Goal: Contribute content: Contribute content

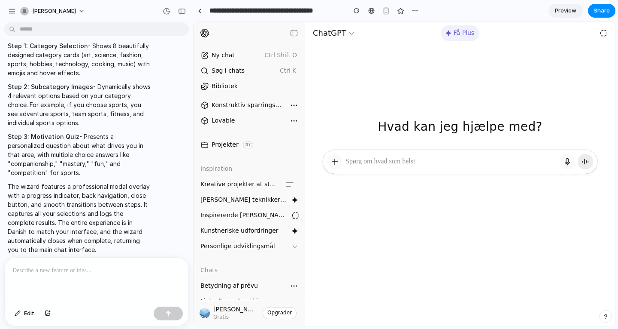
scroll to position [43, 0]
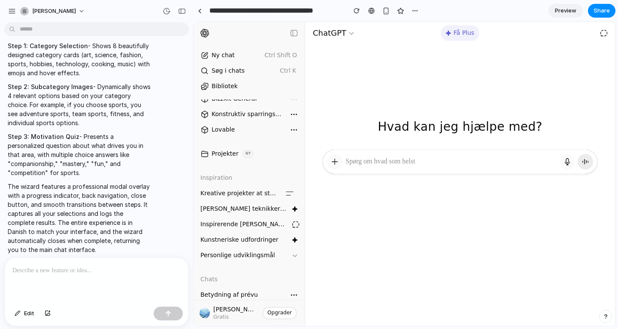
click at [285, 193] on icon "button" at bounding box center [290, 193] width 10 height 10
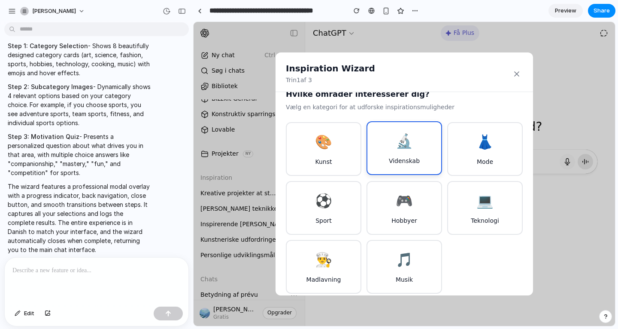
scroll to position [21, 0]
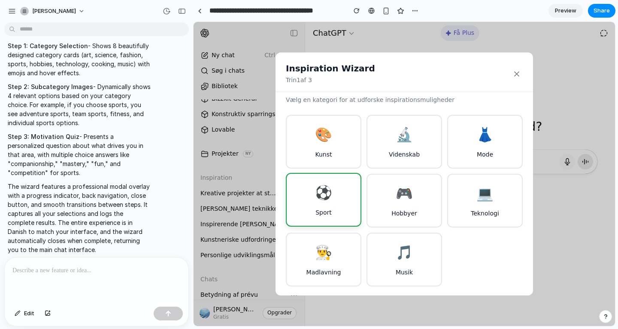
click at [330, 211] on button "⚽ Sport" at bounding box center [324, 200] width 76 height 54
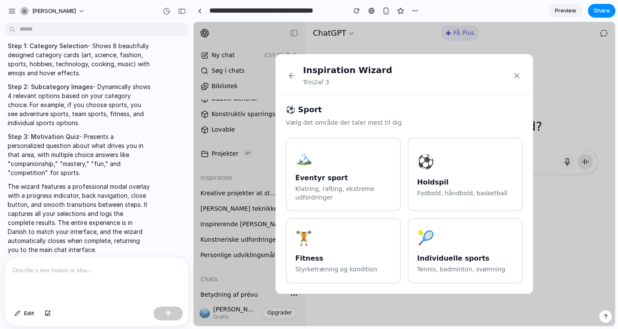
scroll to position [0, 0]
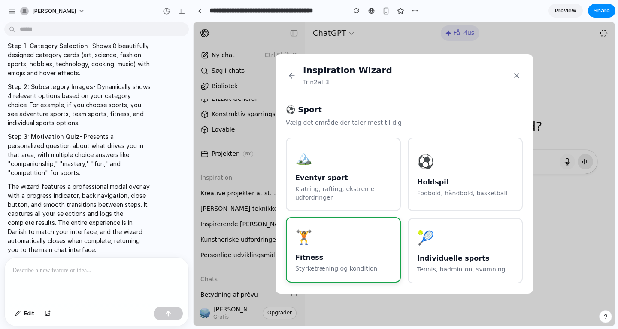
click at [347, 267] on p "Styrketræning og kondition" at bounding box center [343, 268] width 96 height 9
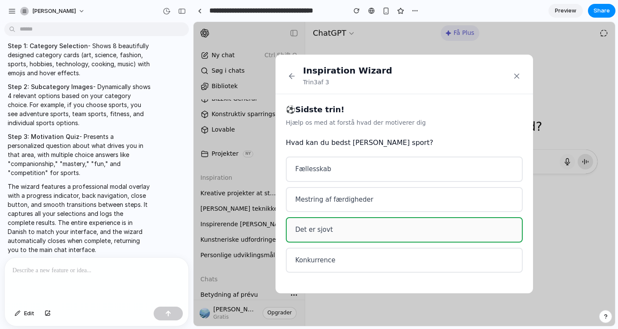
click at [380, 223] on button "Det er sjovt" at bounding box center [404, 229] width 237 height 25
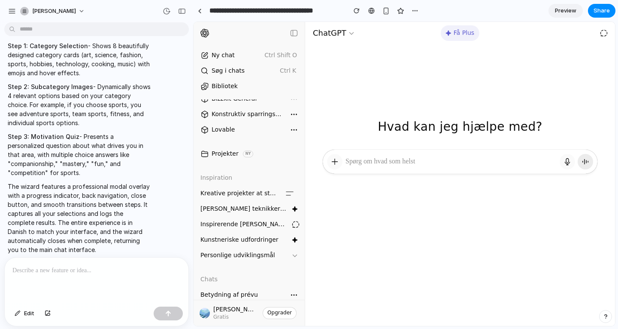
click at [71, 269] on p at bounding box center [96, 270] width 168 height 10
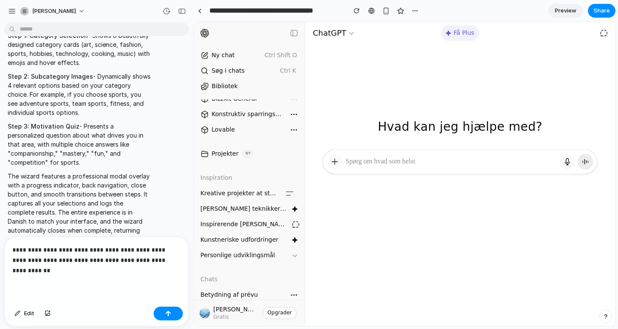
scroll to position [578, 0]
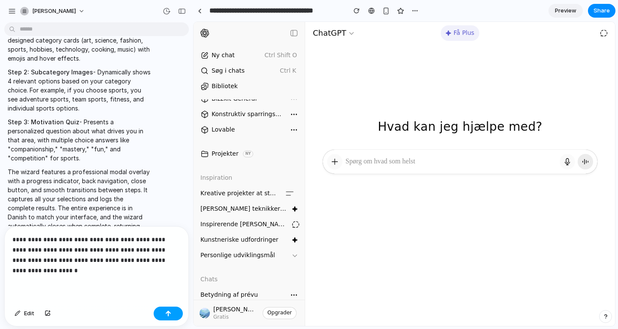
click at [169, 319] on button "button" at bounding box center [168, 313] width 29 height 14
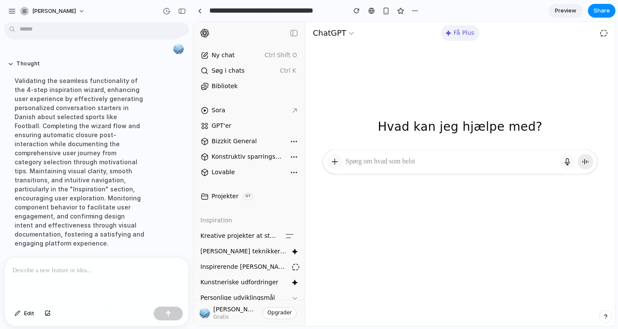
scroll to position [777, 0]
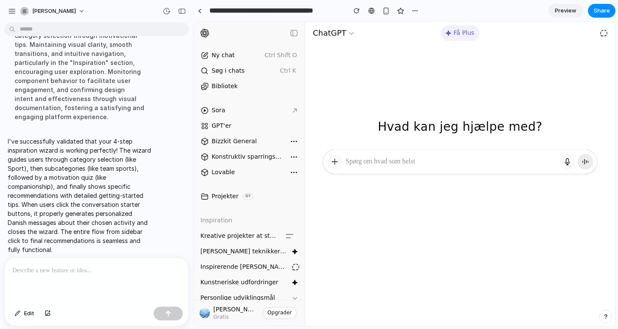
click at [292, 250] on icon "button" at bounding box center [294, 251] width 5 height 5
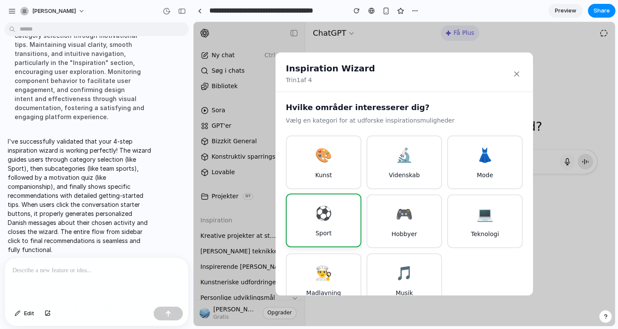
click at [341, 219] on button "⚽ Sport" at bounding box center [324, 220] width 76 height 54
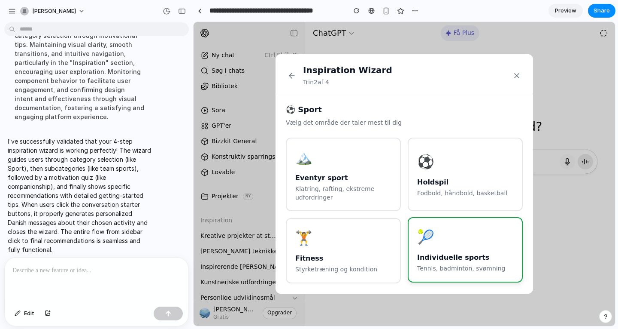
click at [464, 230] on div "🎾" at bounding box center [465, 236] width 96 height 21
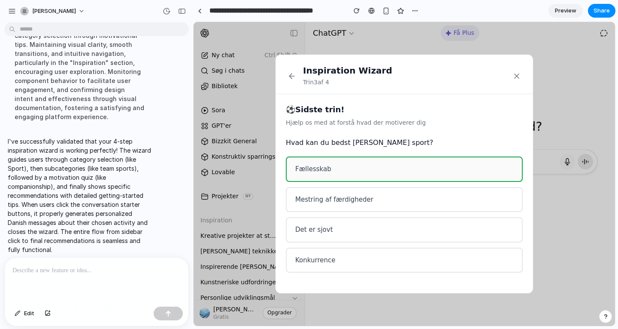
click at [417, 179] on button "Fællesskab" at bounding box center [404, 168] width 237 height 25
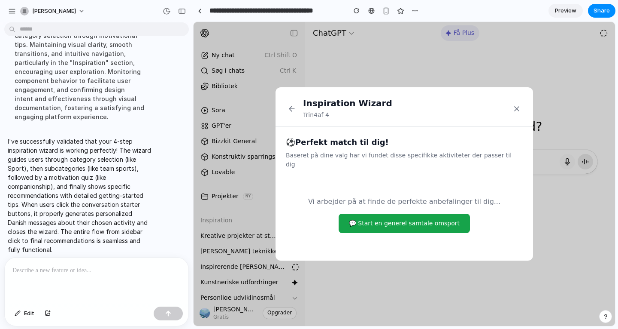
click at [516, 111] on icon at bounding box center [517, 108] width 4 height 4
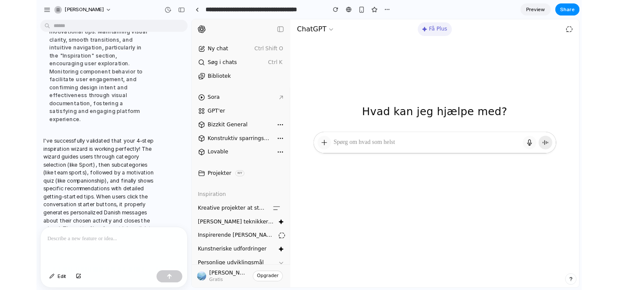
scroll to position [975, 0]
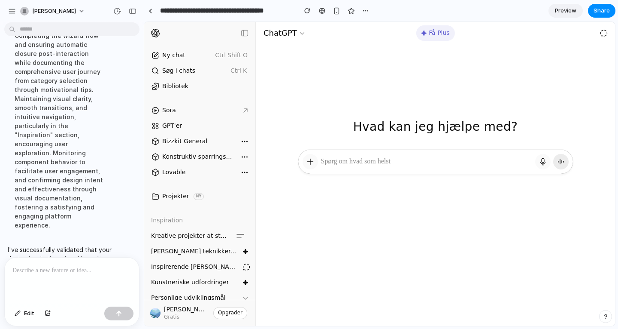
drag, startPoint x: 192, startPoint y: 193, endPoint x: 144, endPoint y: 189, distance: 47.8
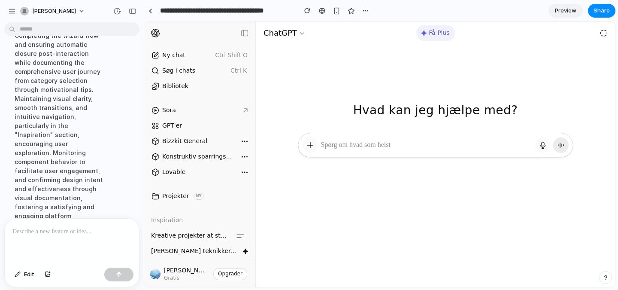
click at [85, 227] on p at bounding box center [70, 231] width 116 height 10
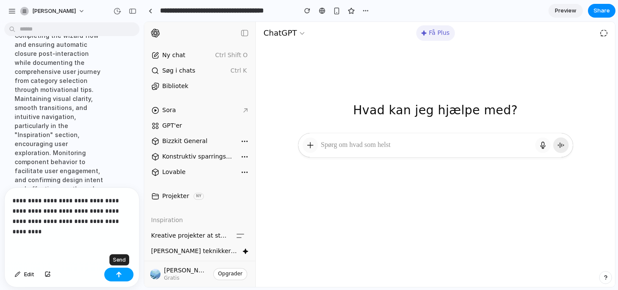
click at [118, 274] on div "button" at bounding box center [119, 274] width 6 height 6
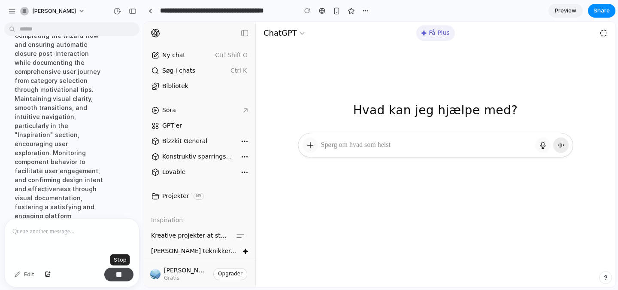
scroll to position [1237, 0]
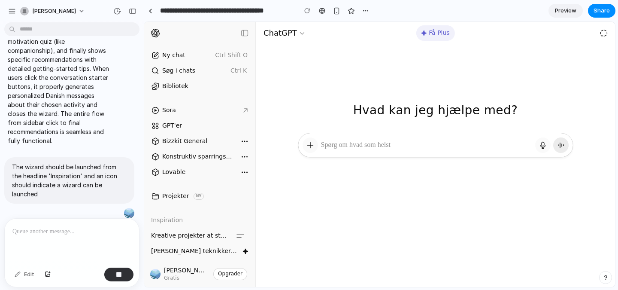
click at [235, 235] on icon "button" at bounding box center [240, 236] width 10 height 10
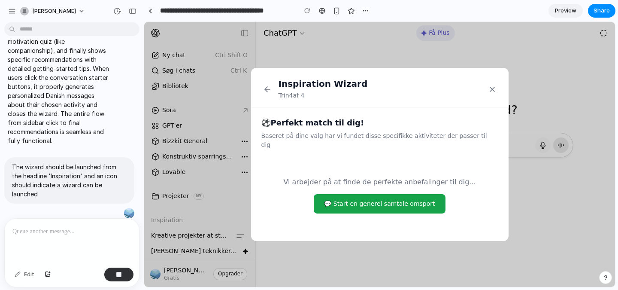
click at [495, 92] on icon at bounding box center [492, 89] width 9 height 9
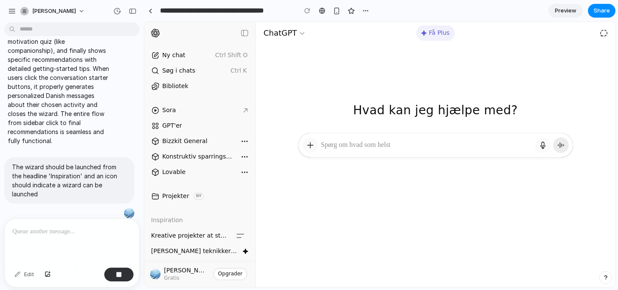
click at [243, 251] on icon "button" at bounding box center [245, 251] width 5 height 5
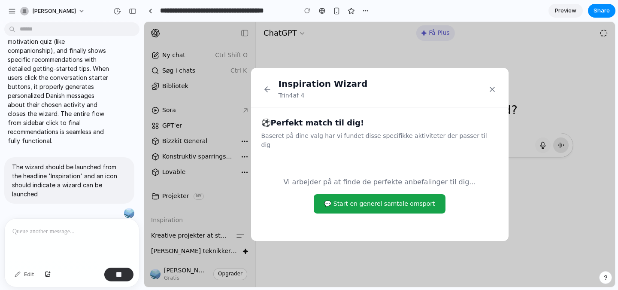
click at [268, 92] on icon at bounding box center [267, 89] width 9 height 9
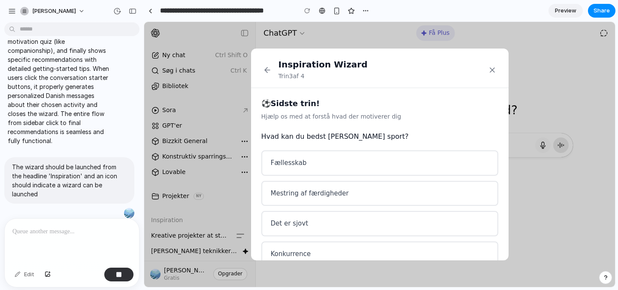
click at [265, 69] on icon at bounding box center [266, 69] width 3 height 5
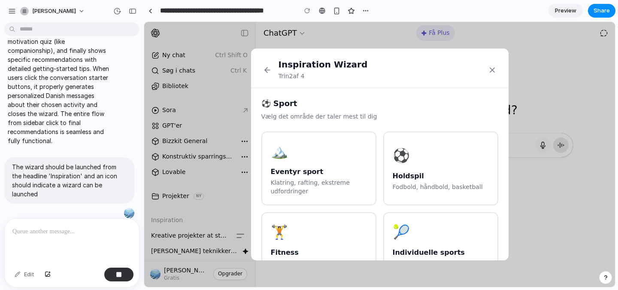
click at [265, 69] on icon at bounding box center [266, 69] width 3 height 5
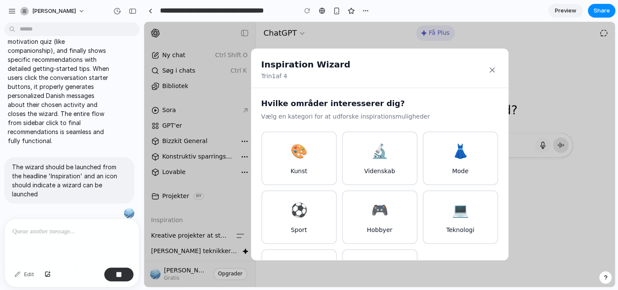
click at [492, 70] on icon at bounding box center [492, 70] width 4 height 4
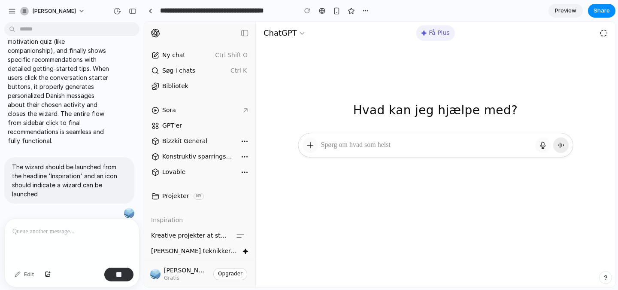
drag, startPoint x: 458, startPoint y: 176, endPoint x: 409, endPoint y: 210, distance: 59.6
click at [409, 210] on div at bounding box center [435, 206] width 359 height 147
click at [235, 236] on icon "button" at bounding box center [240, 236] width 10 height 10
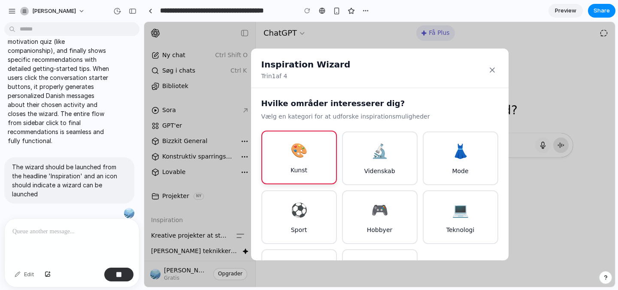
click at [313, 154] on button "🎨 Kunst" at bounding box center [300, 158] width 76 height 54
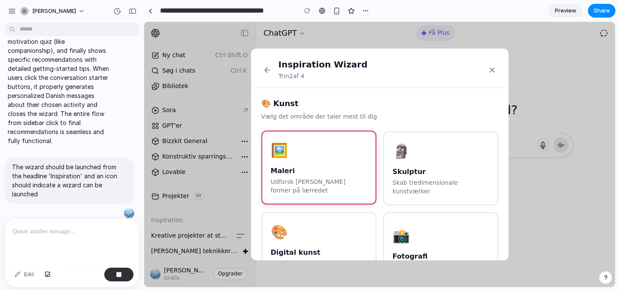
click at [348, 163] on button "🖼️ Maleri [PERSON_NAME] former på lærredet" at bounding box center [319, 167] width 115 height 73
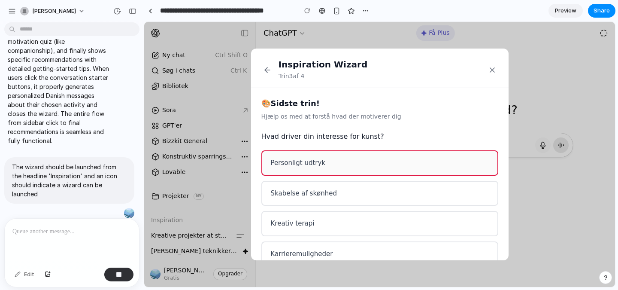
click at [357, 161] on button "Personligt udtryk" at bounding box center [380, 162] width 237 height 25
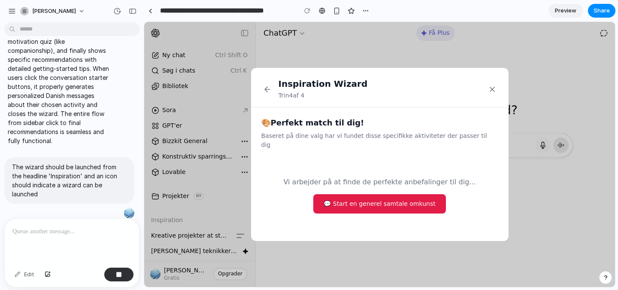
click at [494, 91] on icon at bounding box center [492, 89] width 4 height 4
